Goal: Task Accomplishment & Management: Use online tool/utility

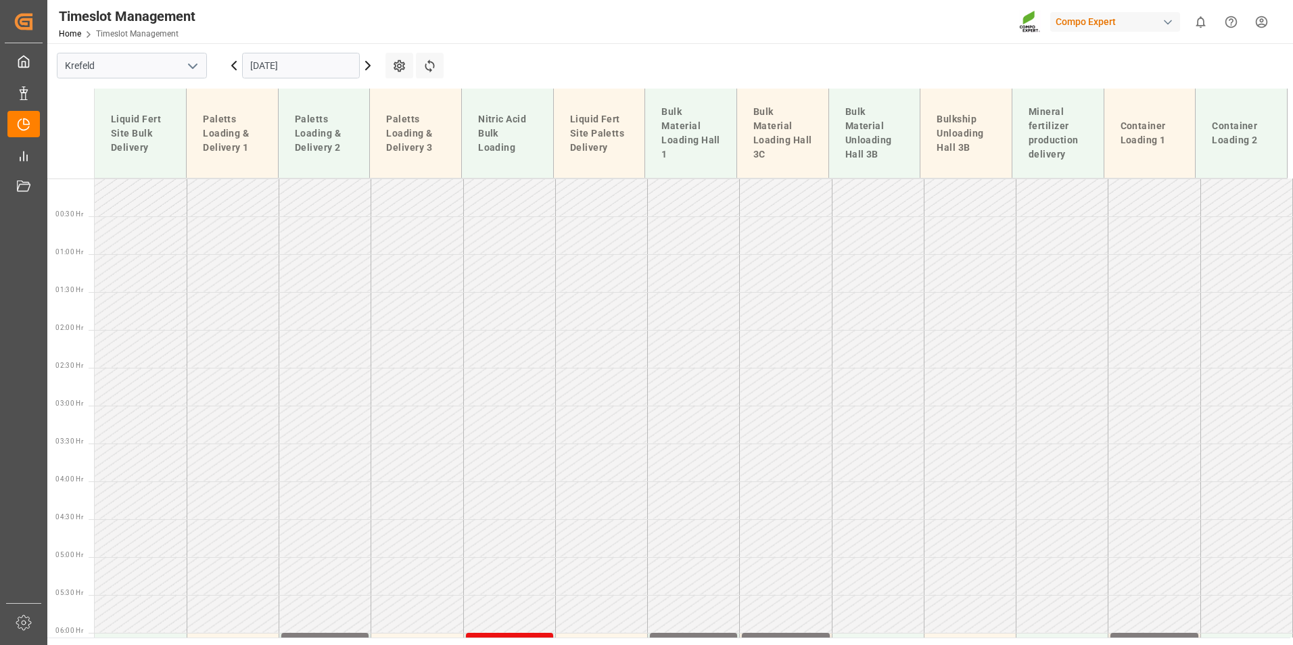
scroll to position [640, 0]
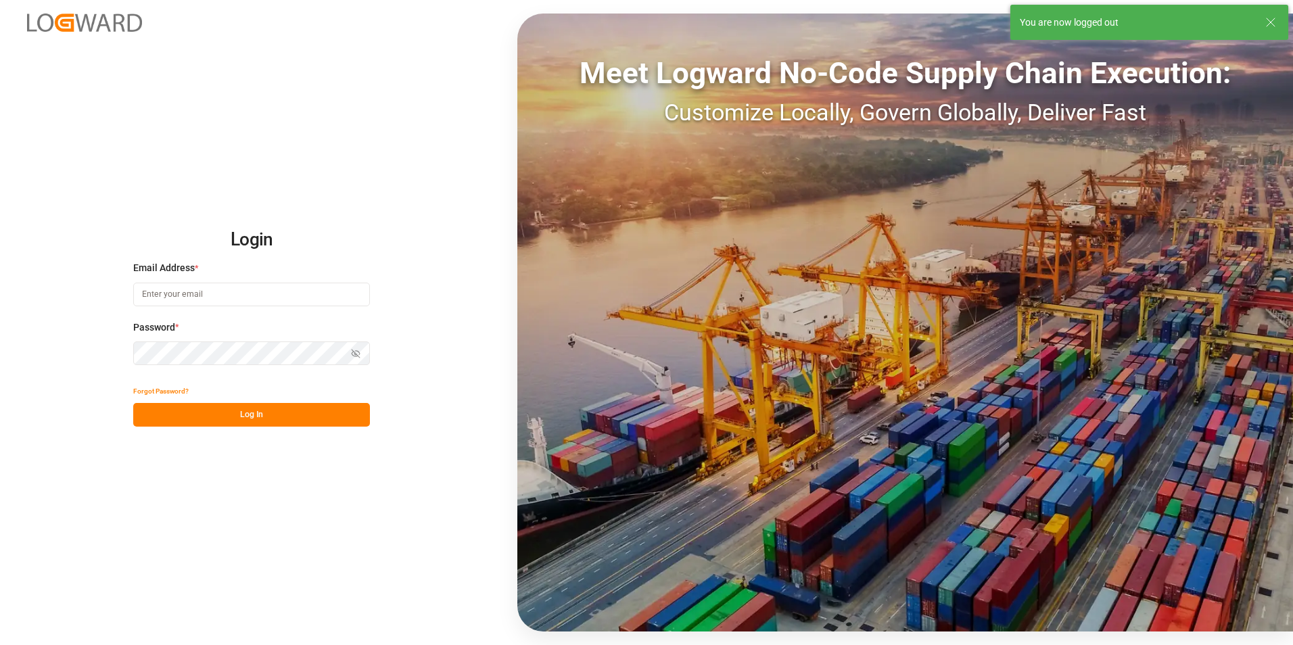
type input "[EMAIL_ADDRESS][PERSON_NAME][DOMAIN_NAME]"
click at [334, 413] on button "Log In" at bounding box center [251, 415] width 237 height 24
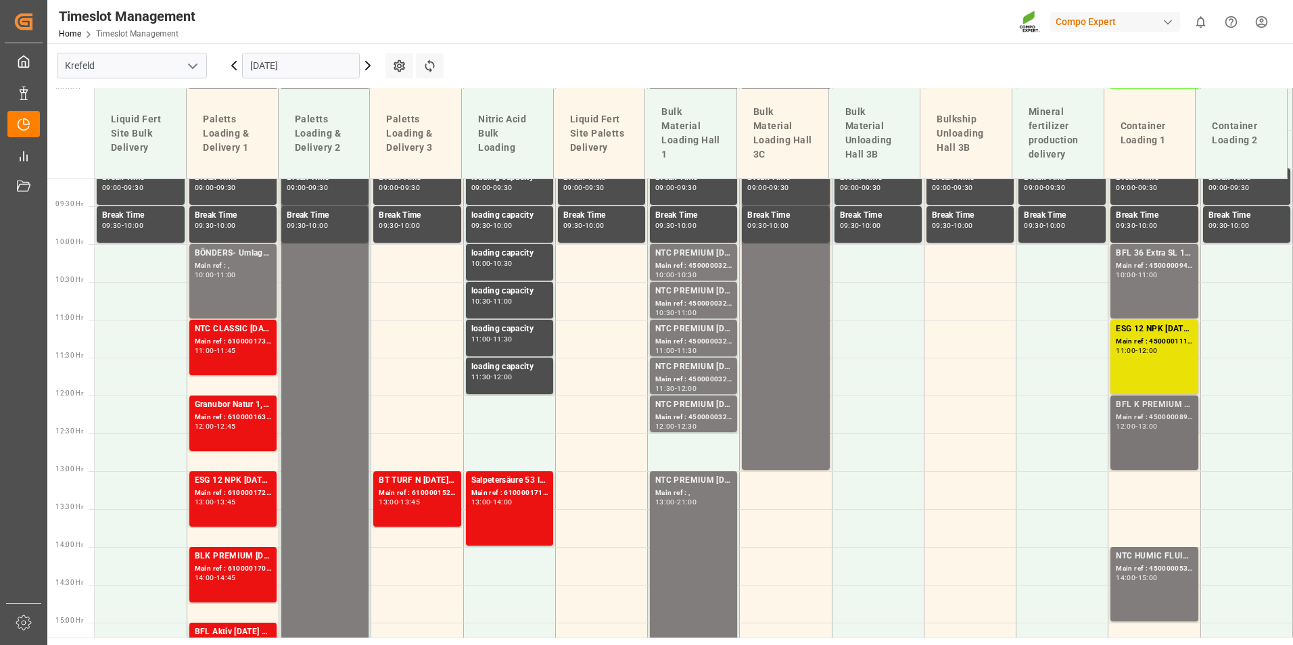
scroll to position [723, 0]
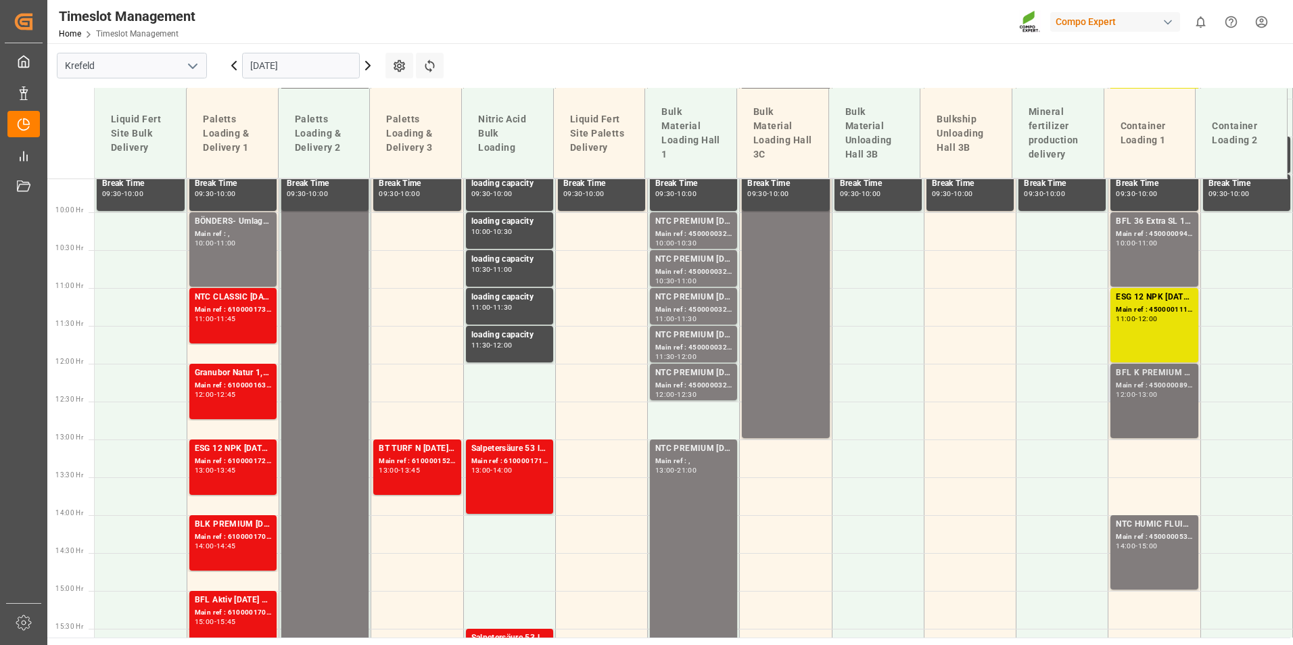
click at [1166, 377] on div "BFL K PREMIUM SL 20L(x48)EN,IN,MD(24)MTO" at bounding box center [1154, 373] width 76 height 14
click at [1137, 534] on div "Main ref : 4500000538, 2000000442" at bounding box center [1154, 536] width 76 height 11
click at [210, 301] on div "NTC CLASSIC [DATE] 25kg (x40) DE,EN,PLFET 6-0-12 KR 25kgx40 DE,AT,[GEOGRAPHIC_D…" at bounding box center [233, 298] width 76 height 14
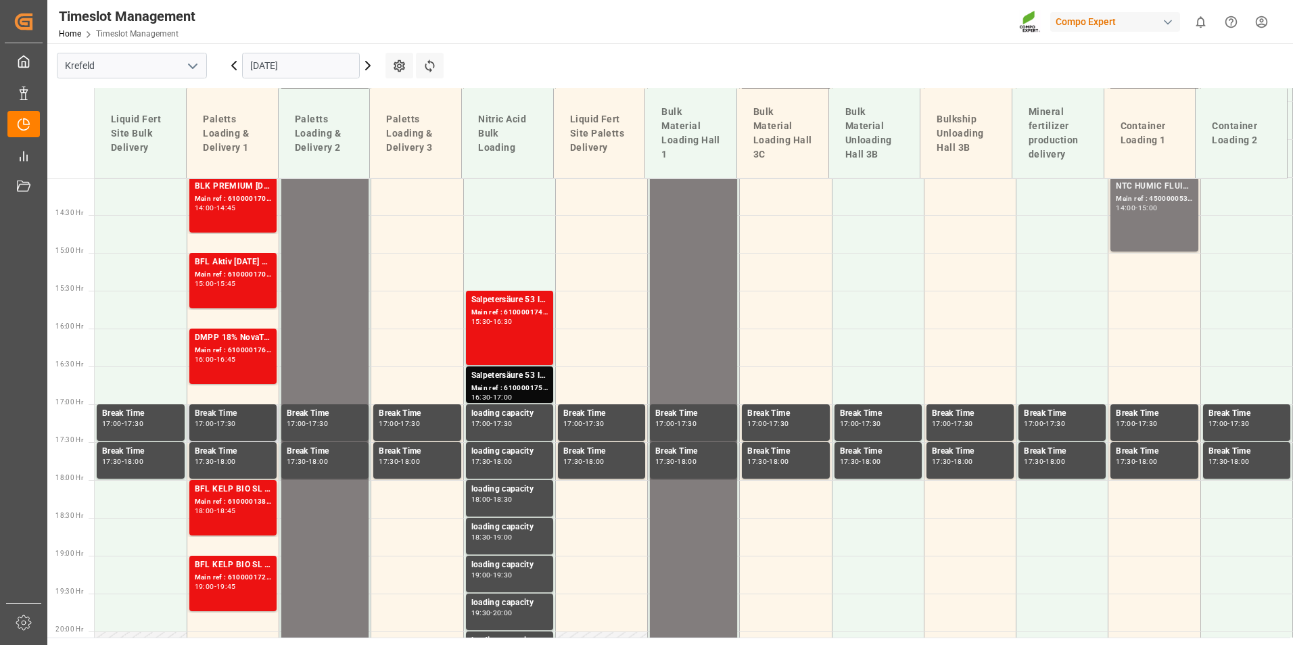
scroll to position [859, 0]
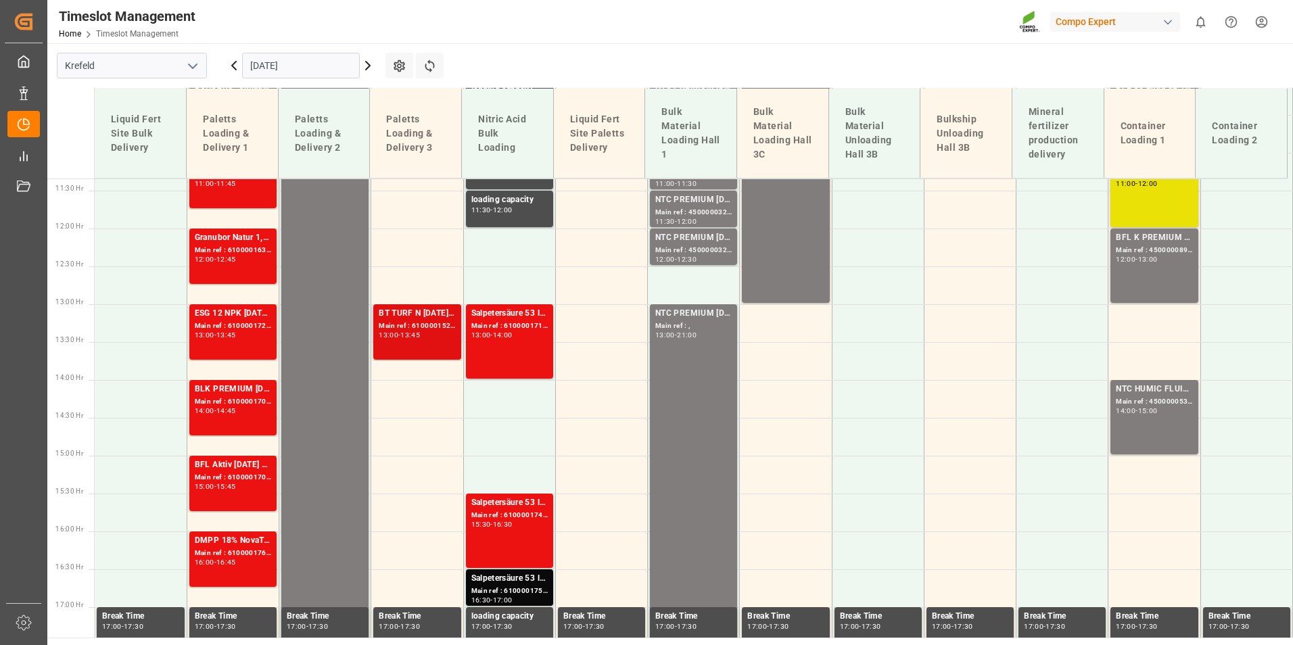
click at [400, 335] on div "-" at bounding box center [399, 335] width 2 height 6
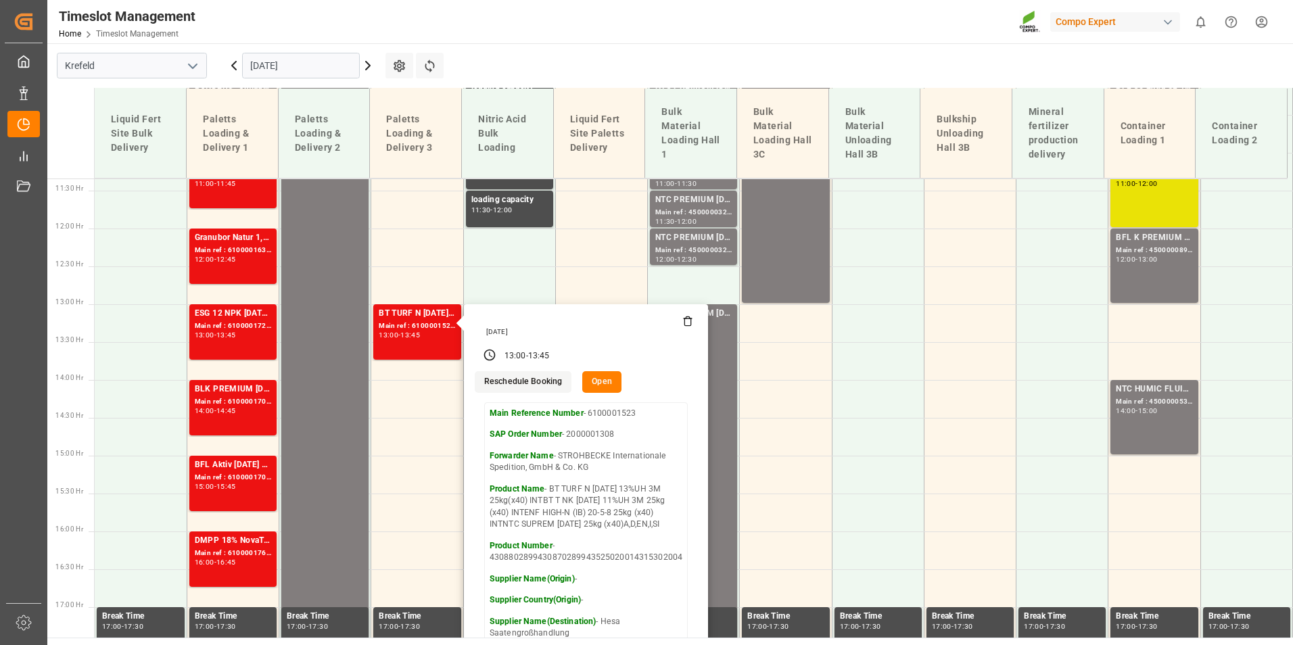
click at [545, 30] on div "Timeslot Management Home Timeslot Management Compo Expert 0 Notifications Only …" at bounding box center [665, 21] width 1255 height 43
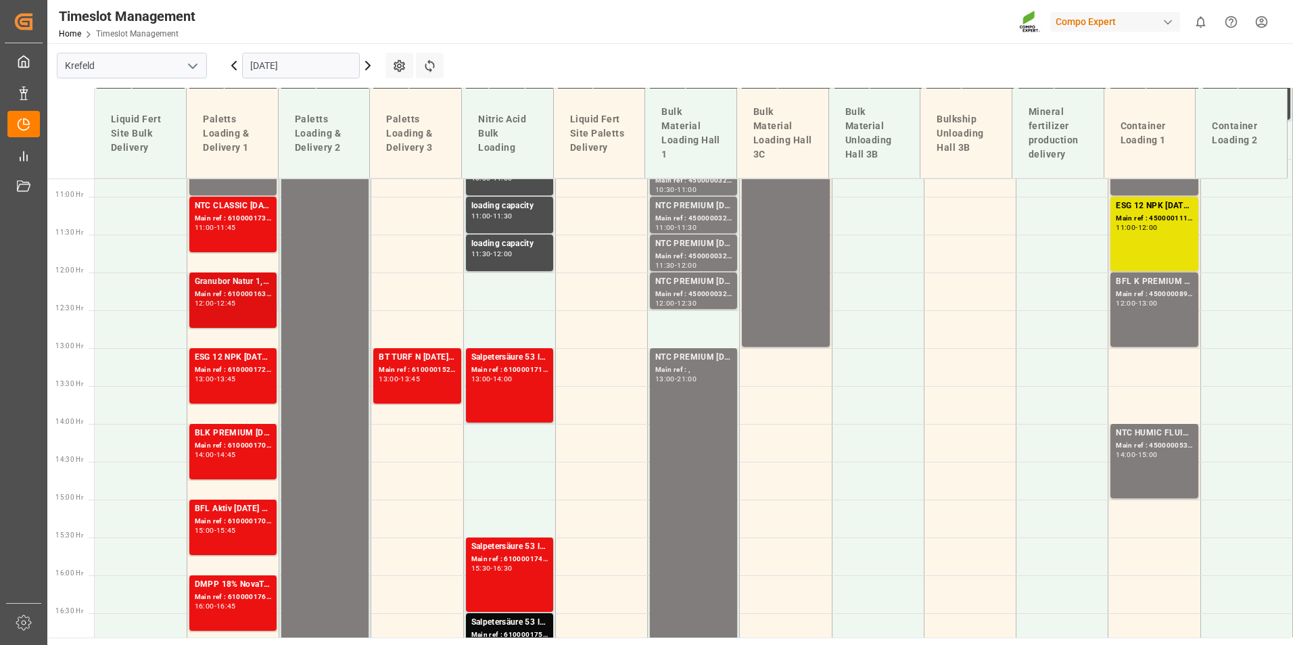
scroll to position [791, 0]
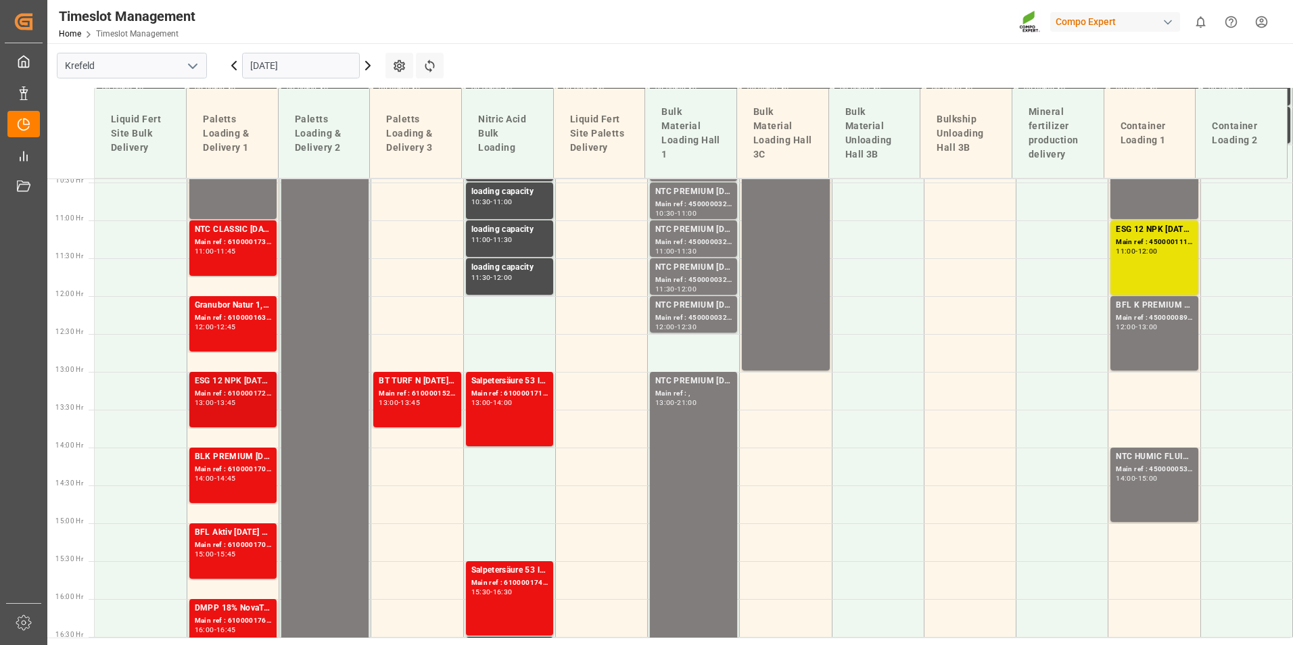
click at [246, 402] on div "13:00 - 13:45" at bounding box center [233, 403] width 76 height 7
click at [246, 501] on div "BLK PREMIUM [DATE] 25kg(x40)D,EN,PL,FNLEST TE-MAX 11-48 20kg (x45) D,EN,PL,FRFL…" at bounding box center [232, 476] width 91 height 57
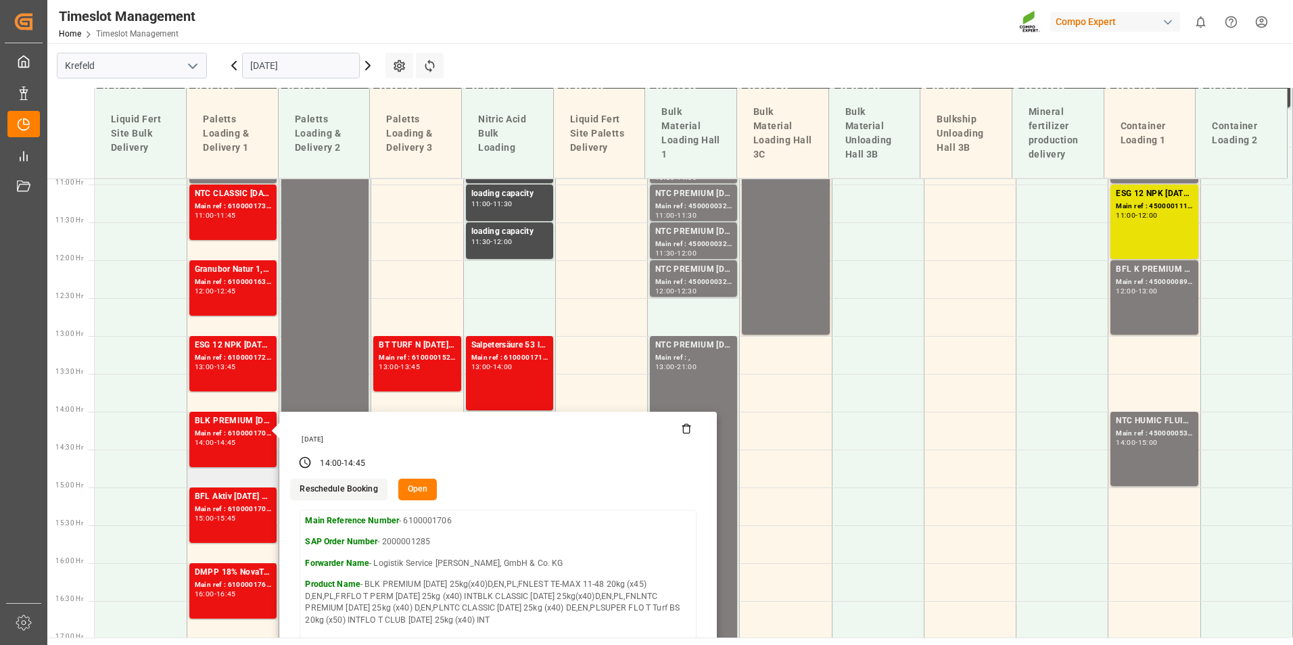
scroll to position [859, 0]
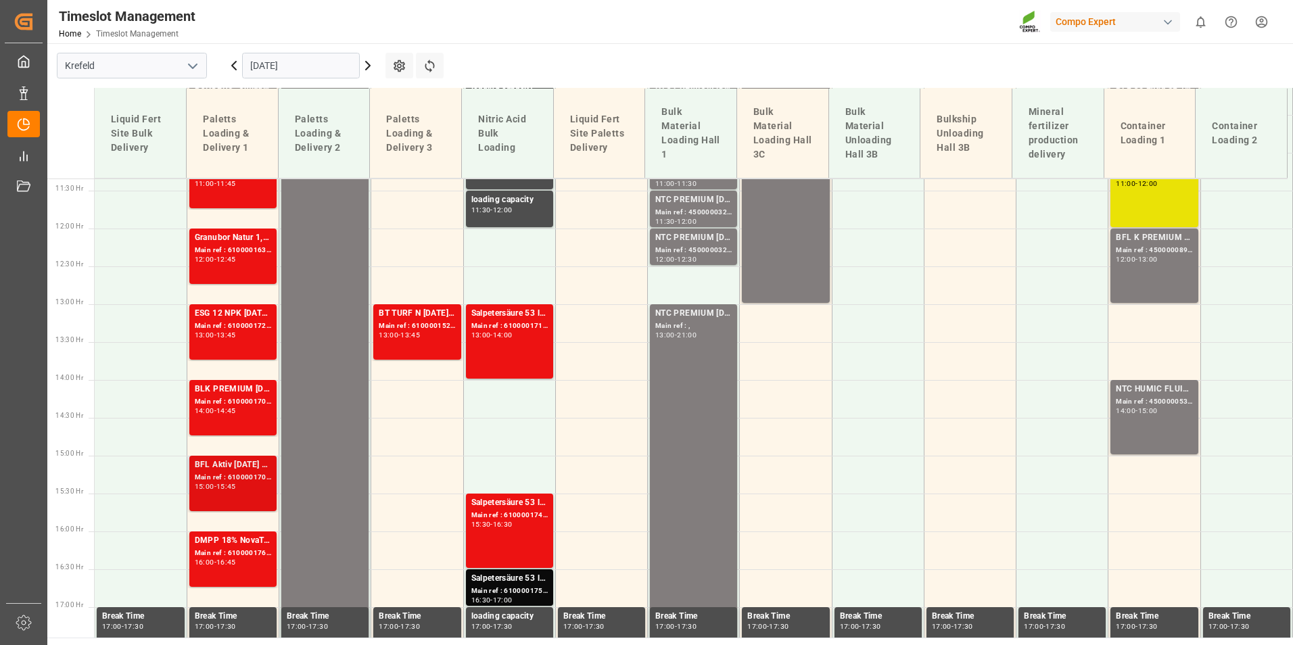
click at [255, 480] on div "Main ref : 6100001704, 2000001413" at bounding box center [233, 477] width 76 height 11
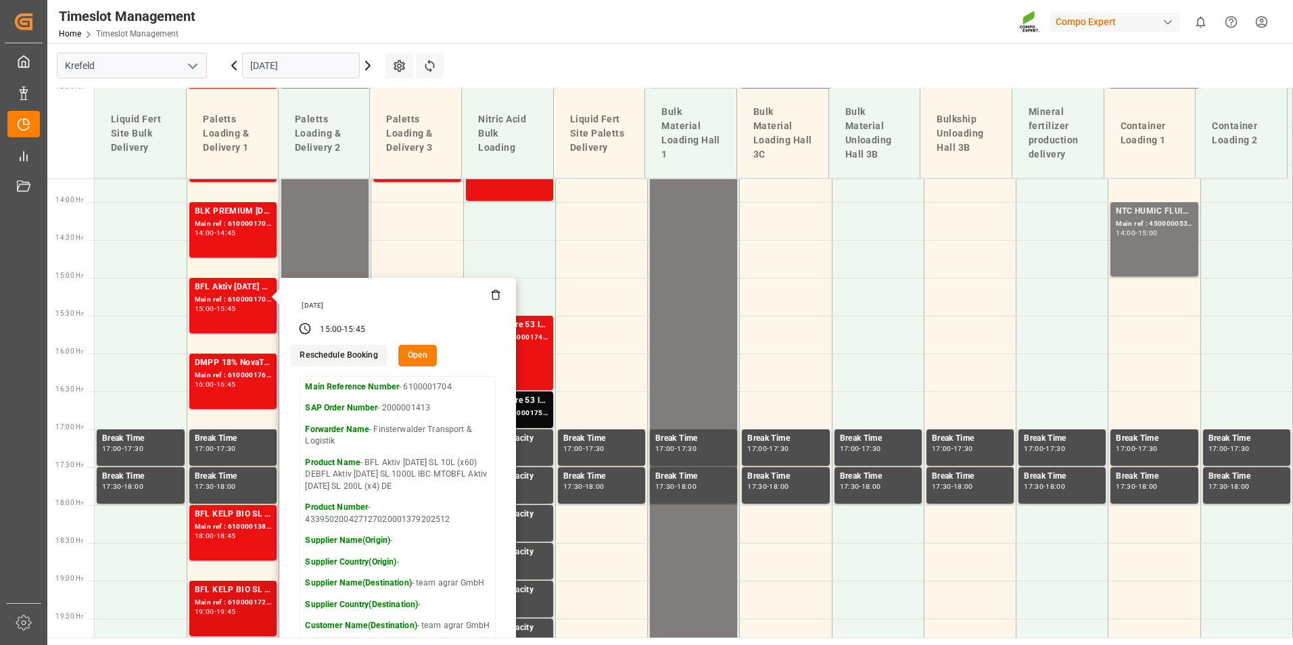
scroll to position [1129, 0]
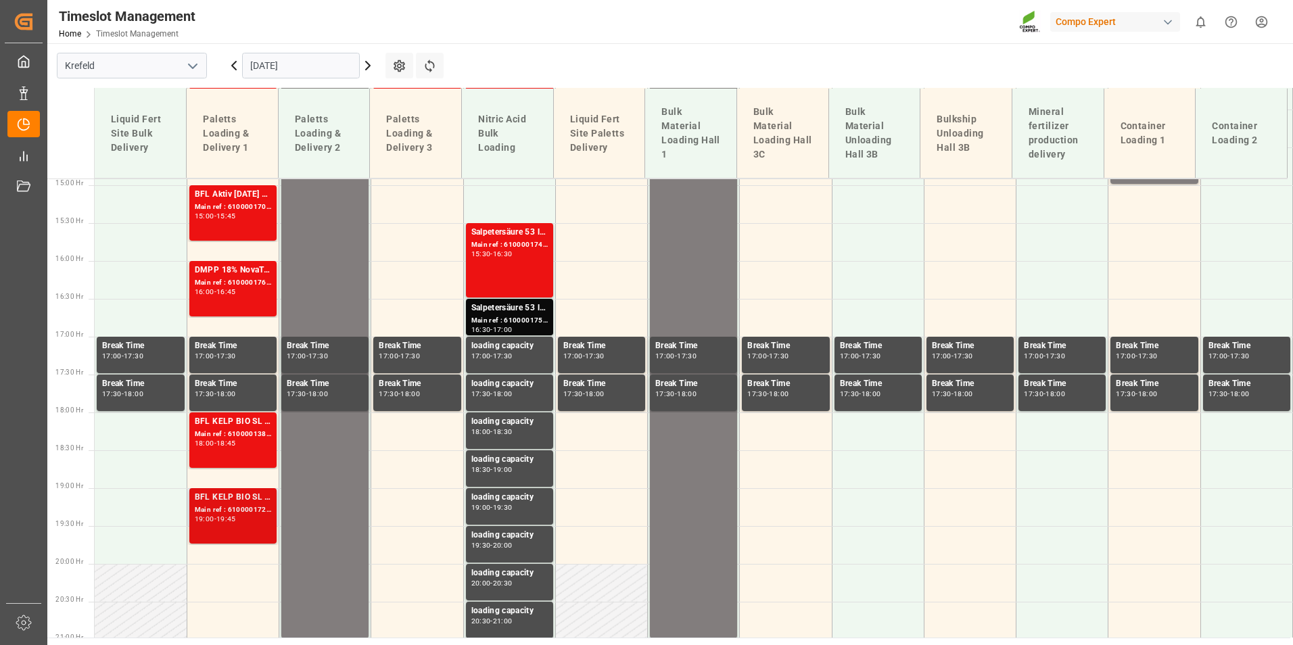
click at [245, 508] on div "Main ref : 6100001728, 2000001407" at bounding box center [233, 509] width 76 height 11
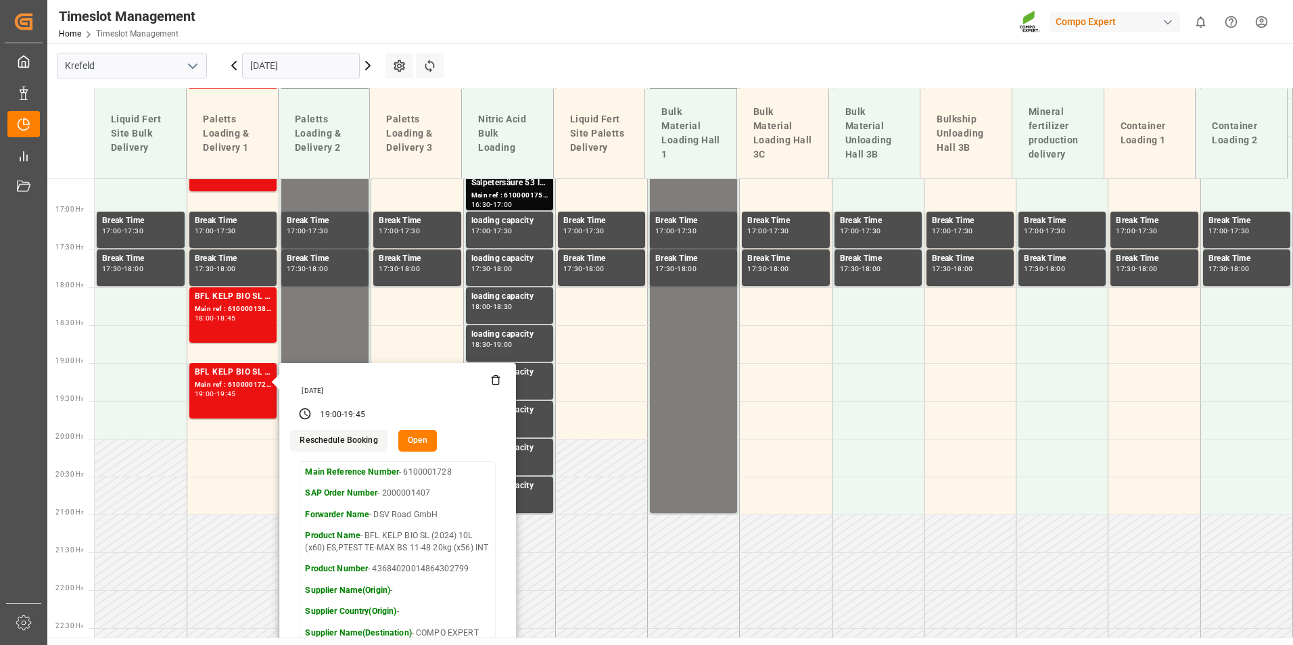
scroll to position [1332, 0]
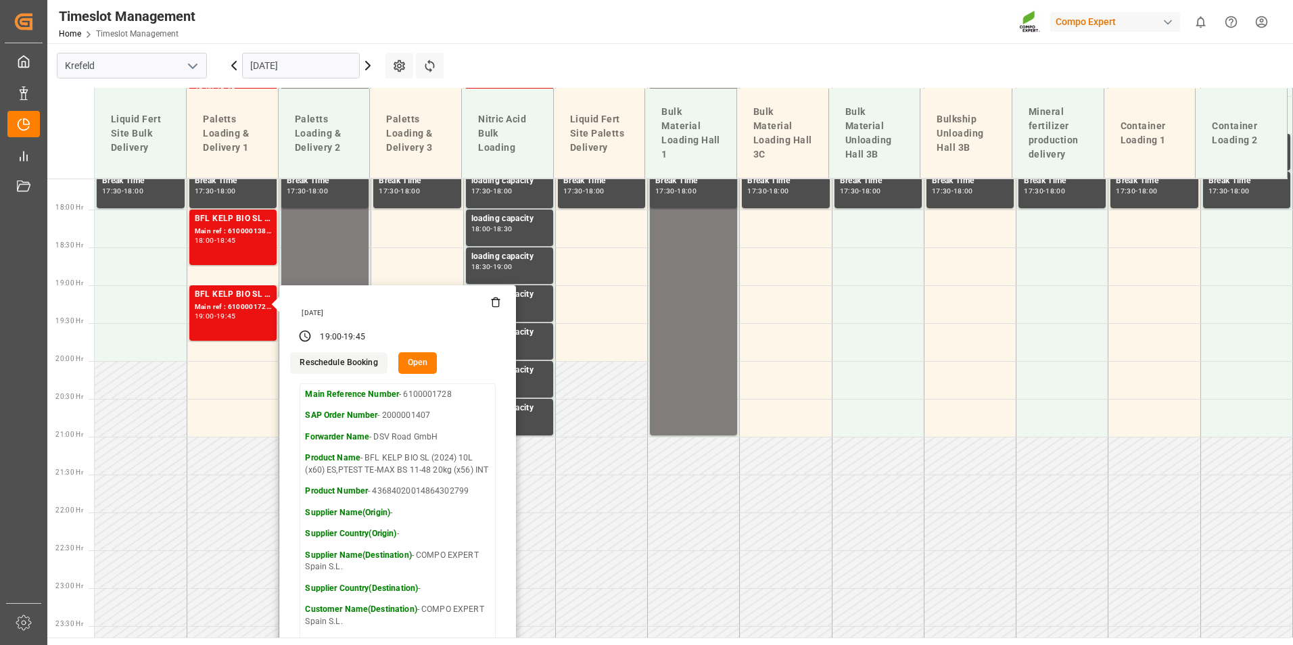
click at [486, 69] on main "[GEOGRAPHIC_DATA] [DATE] Settings Refresh Time Slots Liquid Fert Site Bulk Deli…" at bounding box center [668, 340] width 1243 height 594
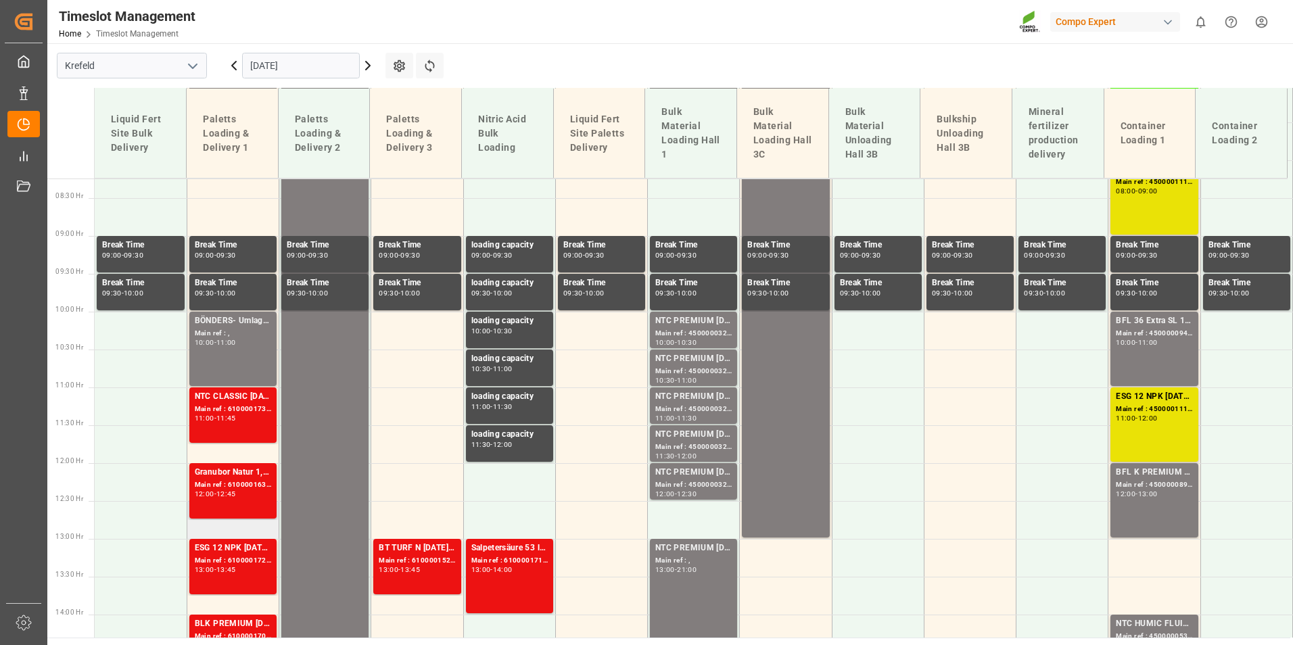
scroll to position [656, 0]
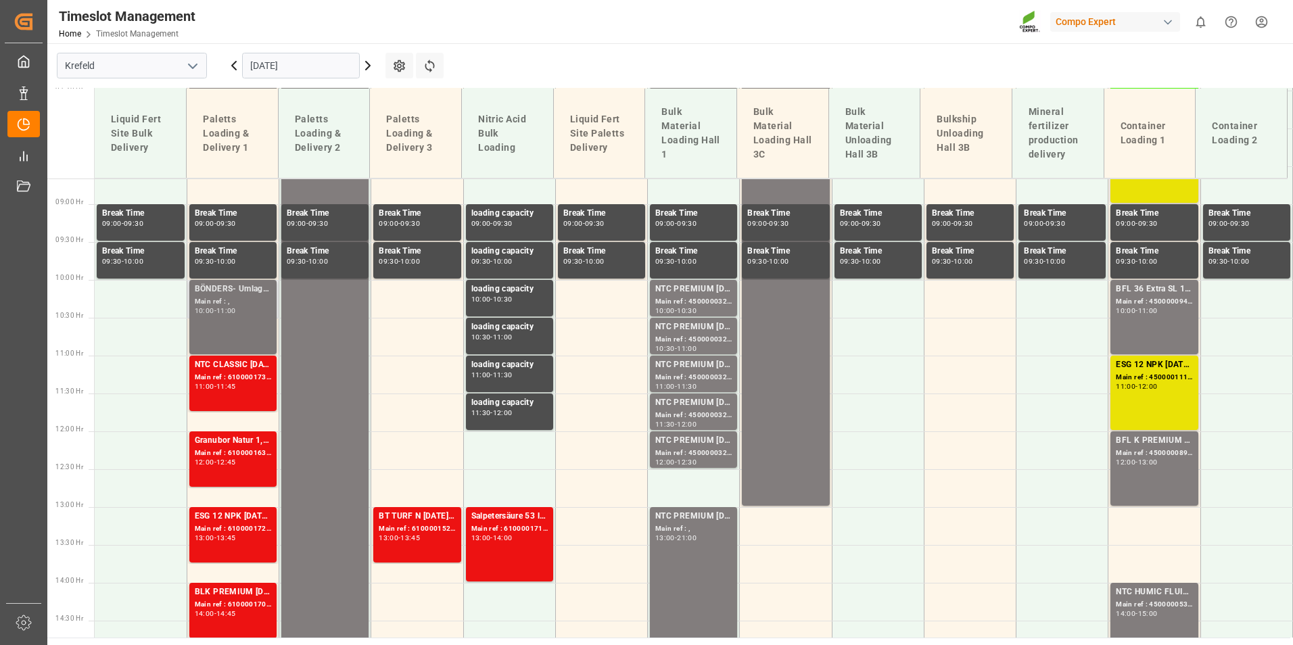
click at [235, 355] on div "BÖNDERS- Umlagerung nach [GEOGRAPHIC_DATA] ref : , 10:00 - 11:00" at bounding box center [232, 318] width 91 height 76
click at [236, 383] on div "11:45" at bounding box center [226, 386] width 20 height 6
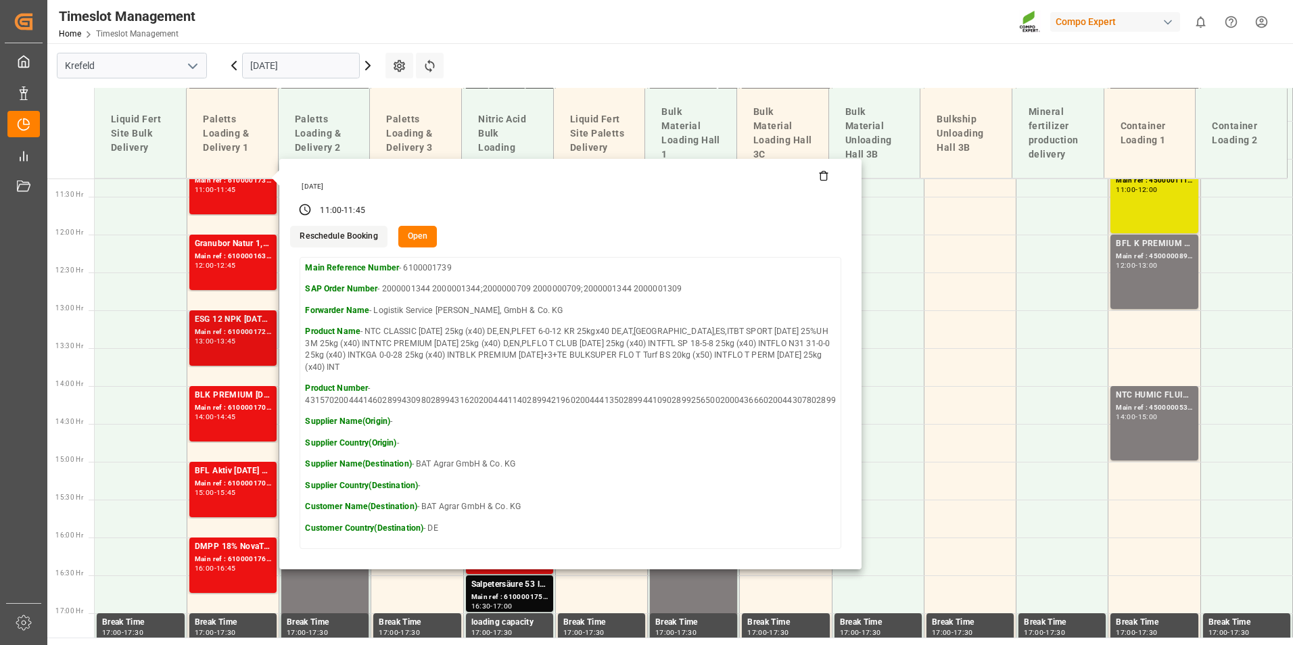
scroll to position [859, 0]
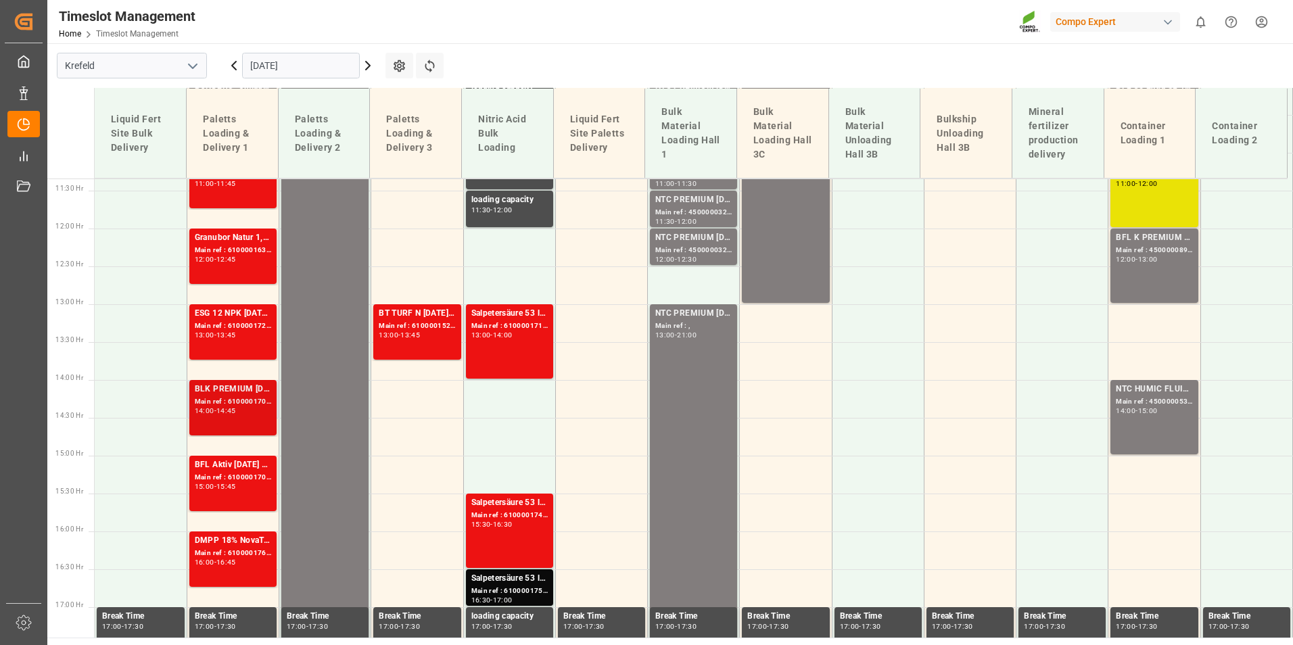
click at [261, 399] on div "Main ref : 6100001706, 2000001285" at bounding box center [233, 401] width 76 height 11
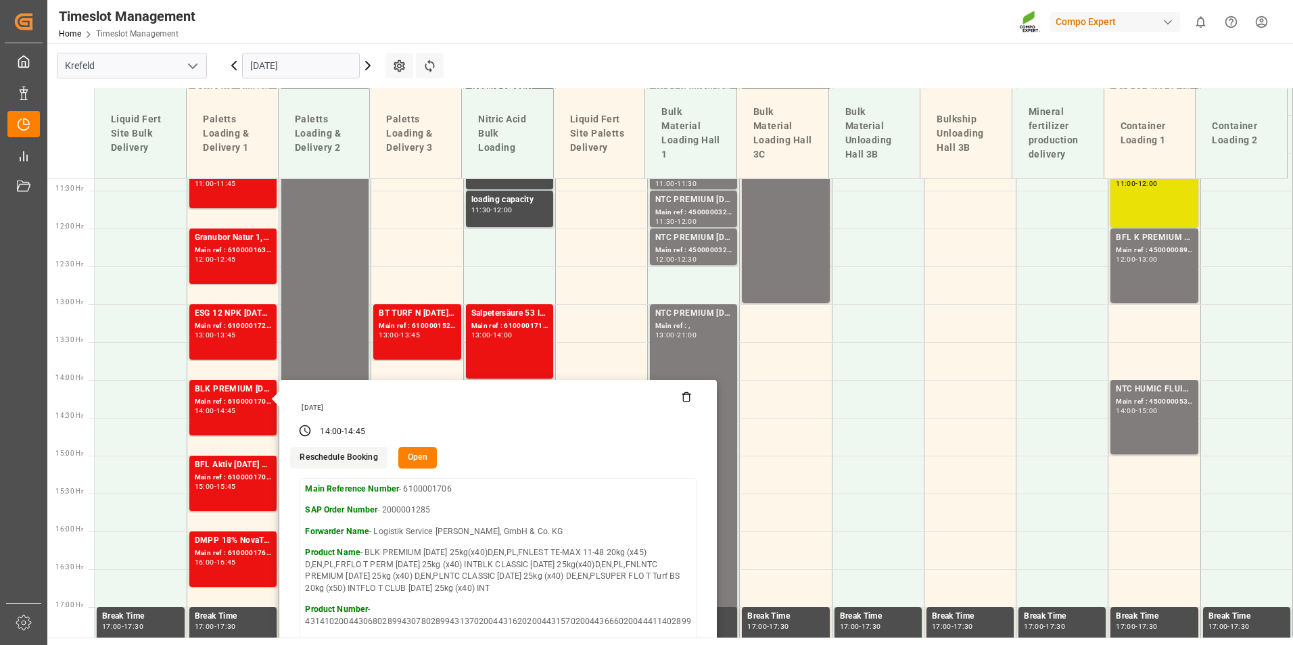
click at [485, 55] on main "[GEOGRAPHIC_DATA] [DATE] Settings Refresh Time Slots Liquid Fert Site Bulk Deli…" at bounding box center [668, 340] width 1243 height 594
